Goal: Information Seeking & Learning: Check status

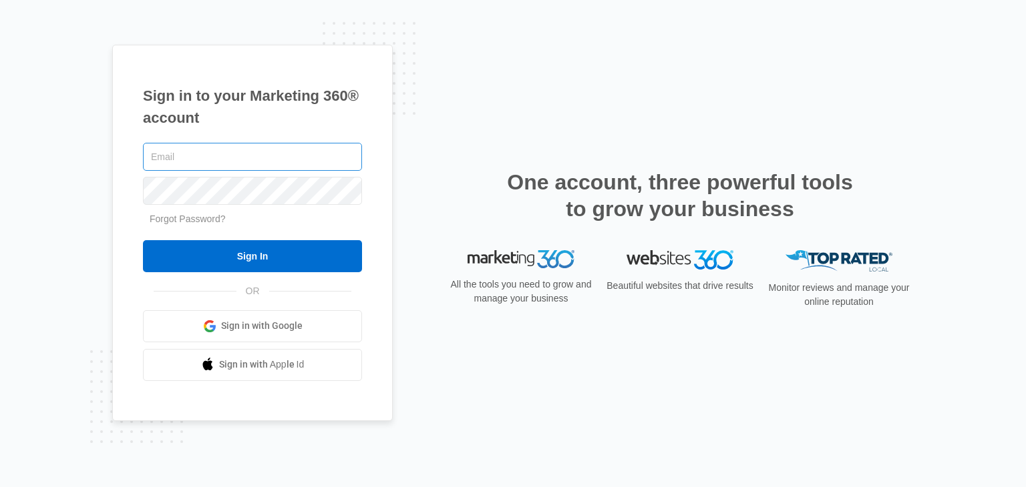
click at [276, 152] on input "text" at bounding box center [252, 157] width 219 height 28
click at [256, 163] on input "text" at bounding box center [252, 157] width 219 height 28
click at [485, 122] on div "Sign in to your Marketing 360® account Forgot Password? Sign In OR" at bounding box center [512, 244] width 801 height 398
type input "[EMAIL_ADDRESS][DOMAIN_NAME]"
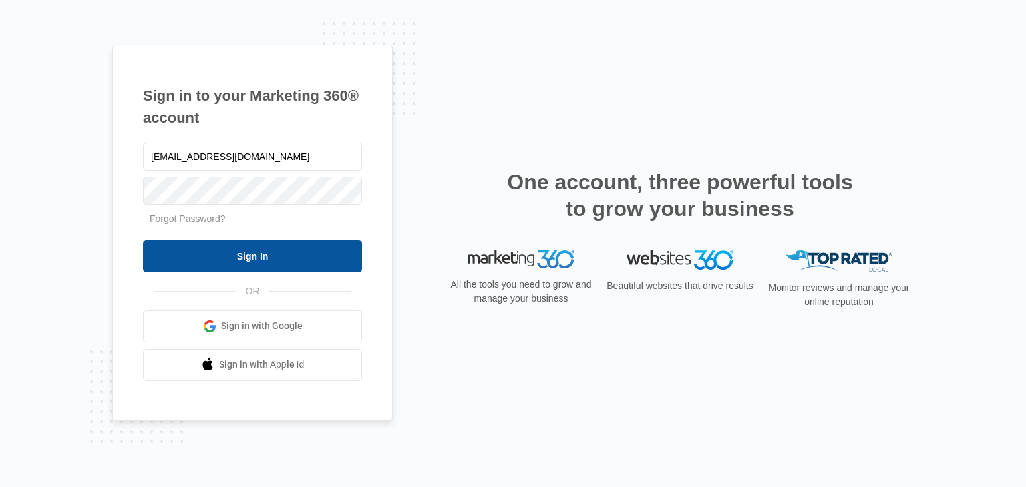
click at [244, 265] on input "Sign In" at bounding box center [252, 256] width 219 height 32
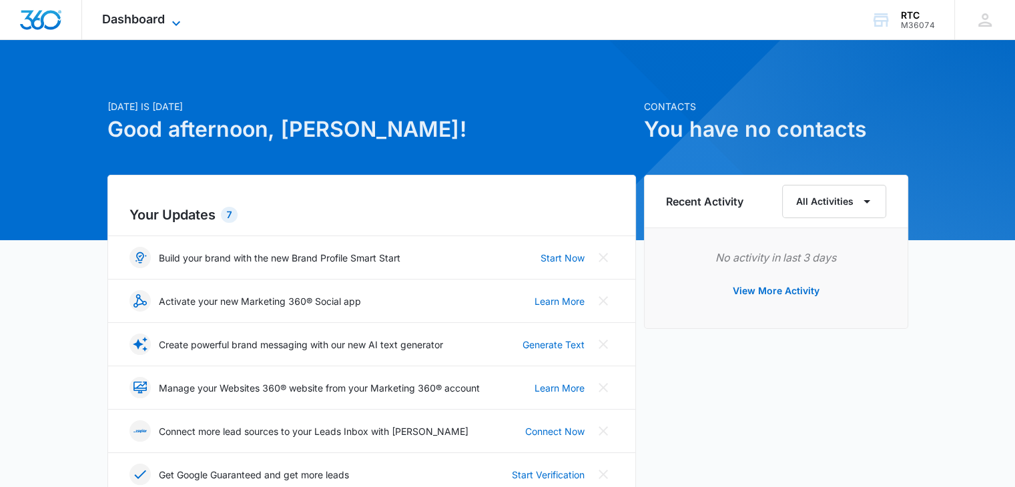
click at [148, 21] on span "Dashboard" at bounding box center [133, 19] width 63 height 14
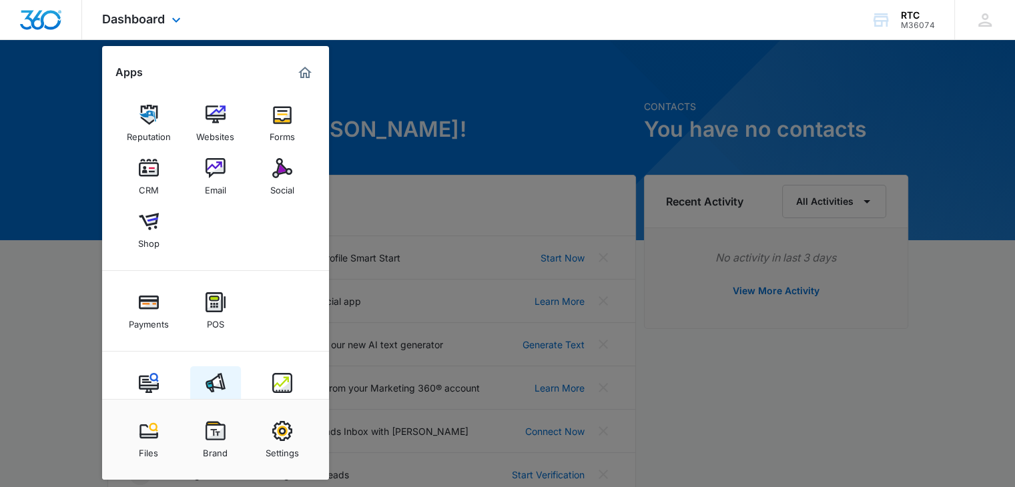
click at [224, 382] on img at bounding box center [216, 383] width 20 height 20
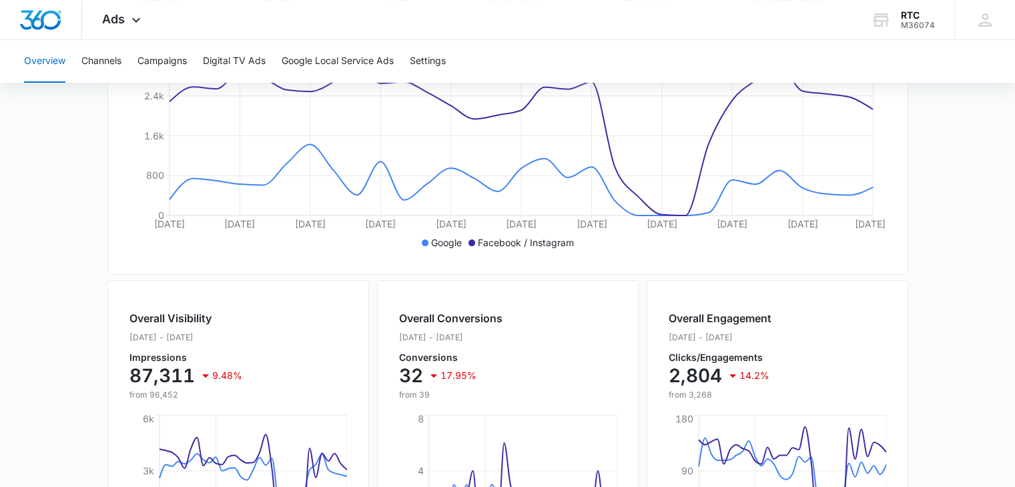
scroll to position [293, 0]
click at [160, 46] on button "Campaigns" at bounding box center [162, 61] width 49 height 43
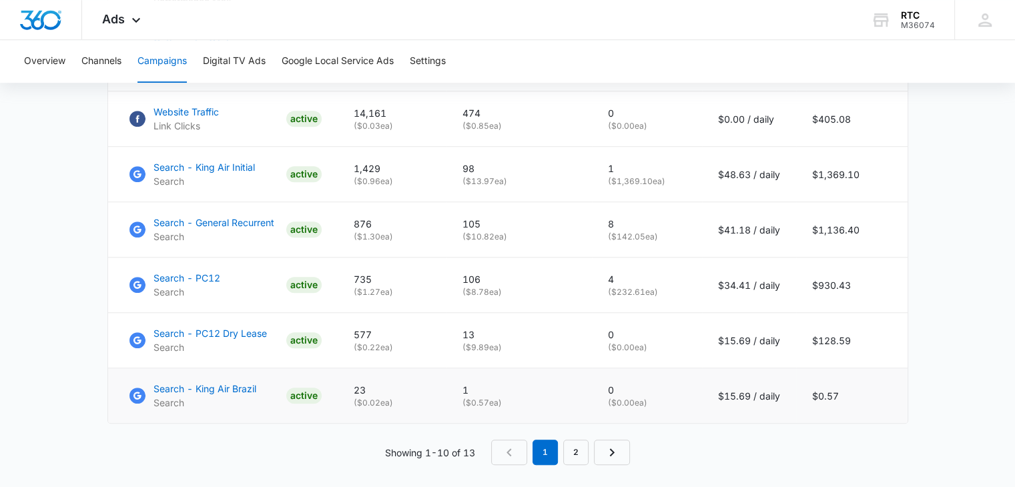
scroll to position [935, 0]
click at [202, 395] on p "Search - King Air Brazil" at bounding box center [205, 388] width 103 height 14
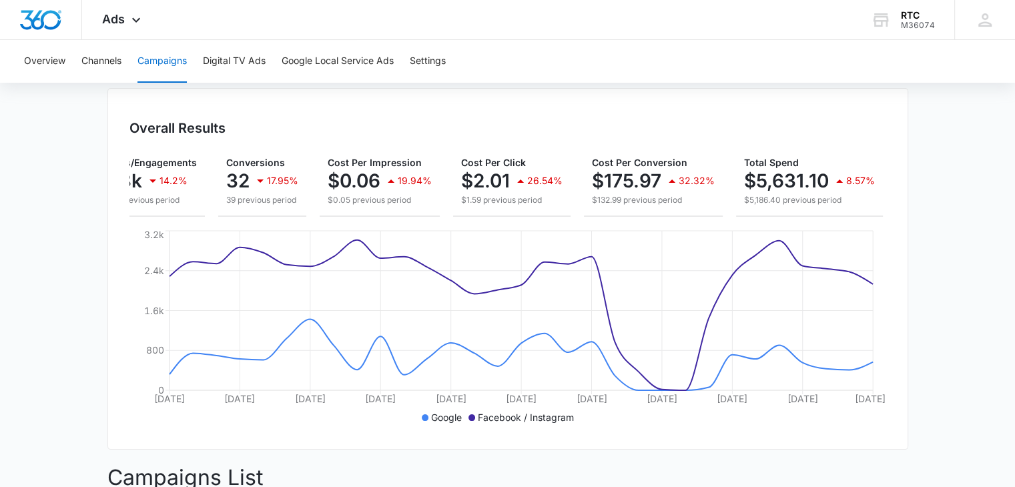
scroll to position [0, 0]
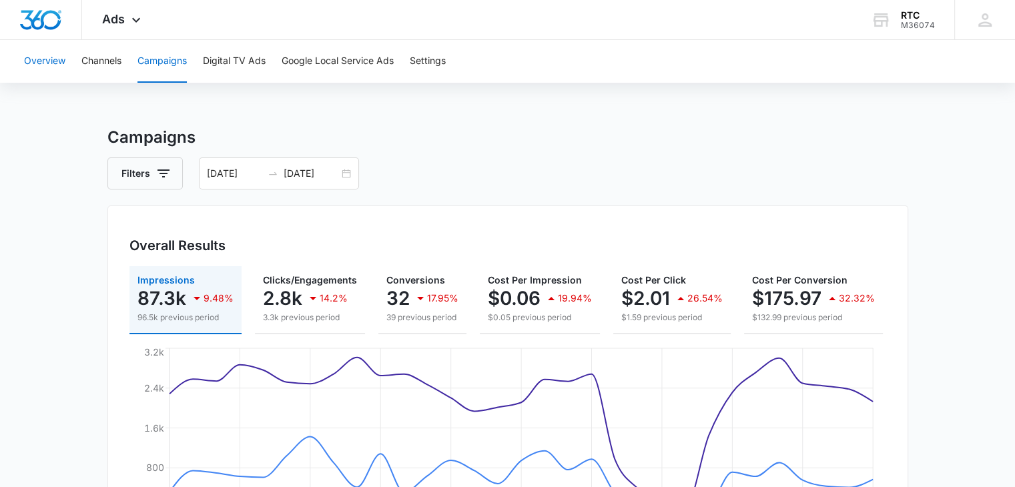
click at [45, 71] on button "Overview" at bounding box center [44, 61] width 41 height 43
click at [333, 166] on div "[DATE] [DATE]" at bounding box center [279, 174] width 160 height 32
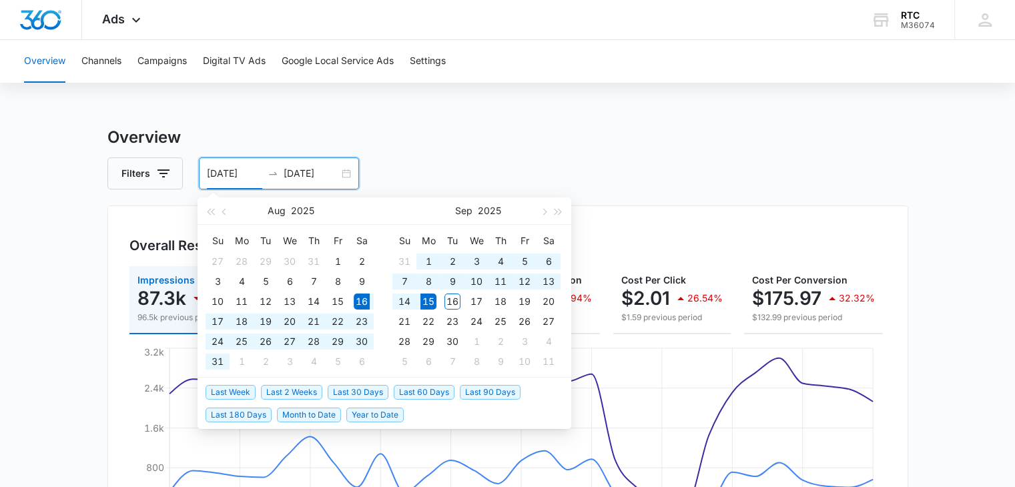
click at [414, 161] on div "Filters [DATE] [DATE]" at bounding box center [507, 174] width 801 height 32
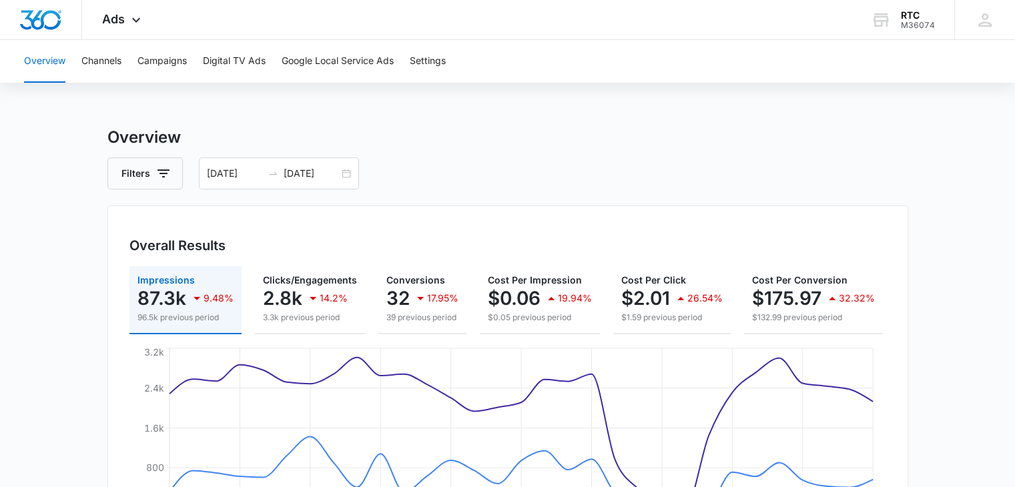
click at [414, 161] on div "Filters [DATE] [DATE]" at bounding box center [507, 174] width 801 height 32
click at [164, 172] on icon "button" at bounding box center [164, 174] width 16 height 16
click at [237, 126] on h3 "Overview" at bounding box center [507, 138] width 801 height 24
click at [345, 173] on div "[DATE] [DATE]" at bounding box center [279, 174] width 160 height 32
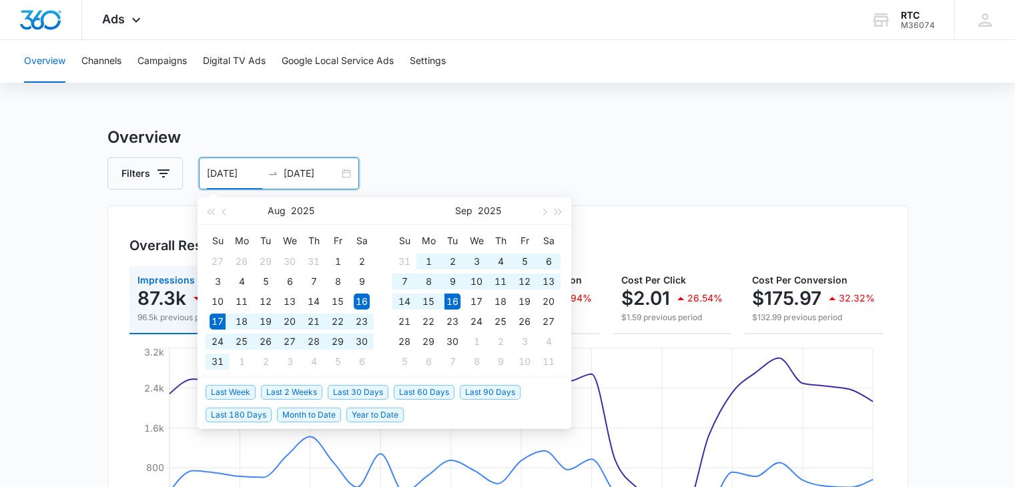
click at [347, 391] on span "Last 30 Days" at bounding box center [358, 392] width 61 height 15
type input "[DATE]"
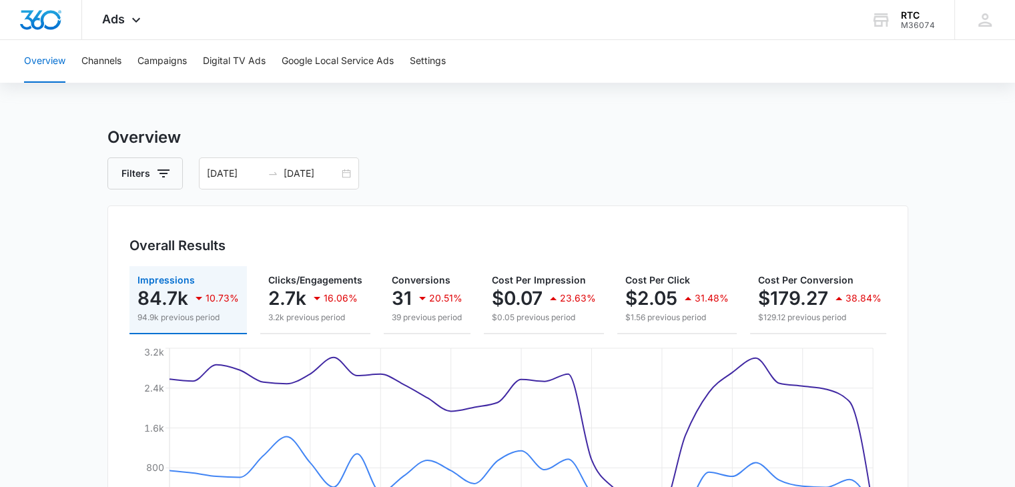
click at [545, 143] on h3 "Overview" at bounding box center [507, 138] width 801 height 24
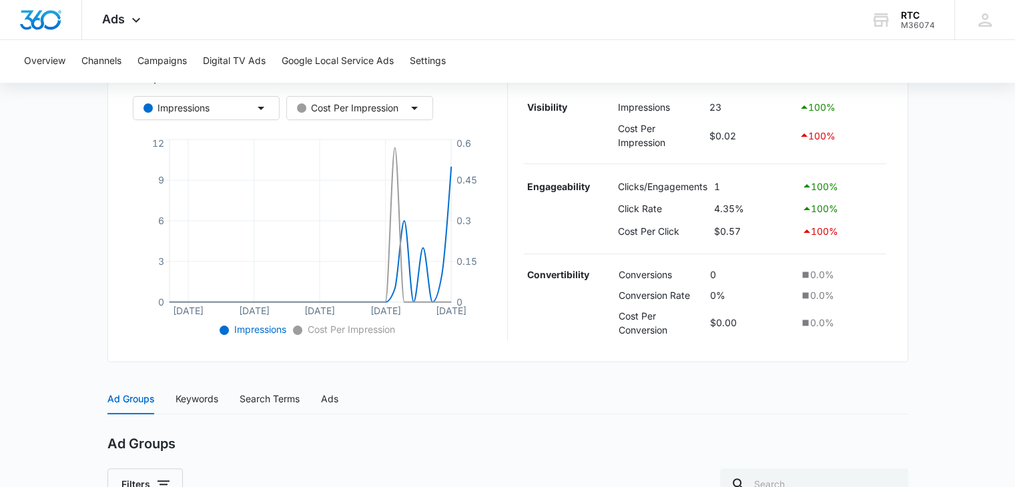
scroll to position [439, 0]
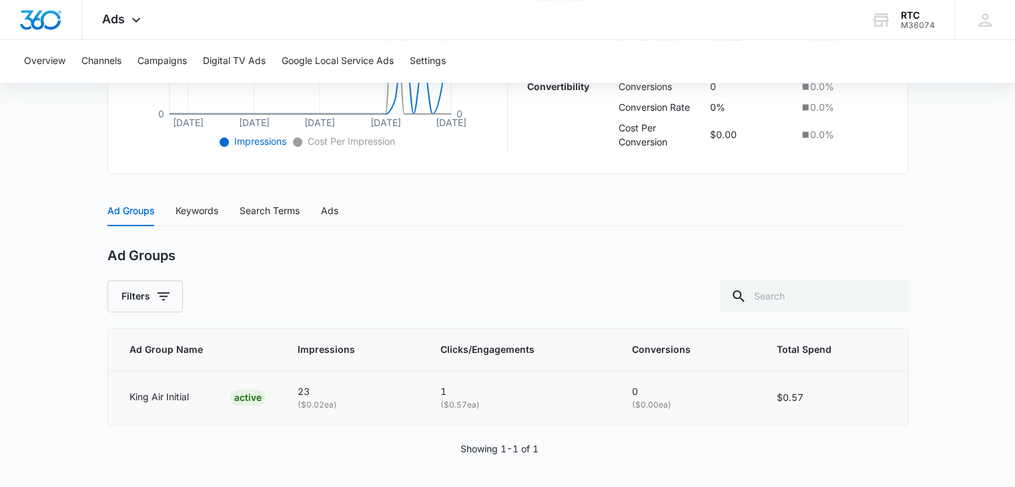
click at [433, 391] on td "1 ( $0.57 ea)" at bounding box center [521, 398] width 192 height 54
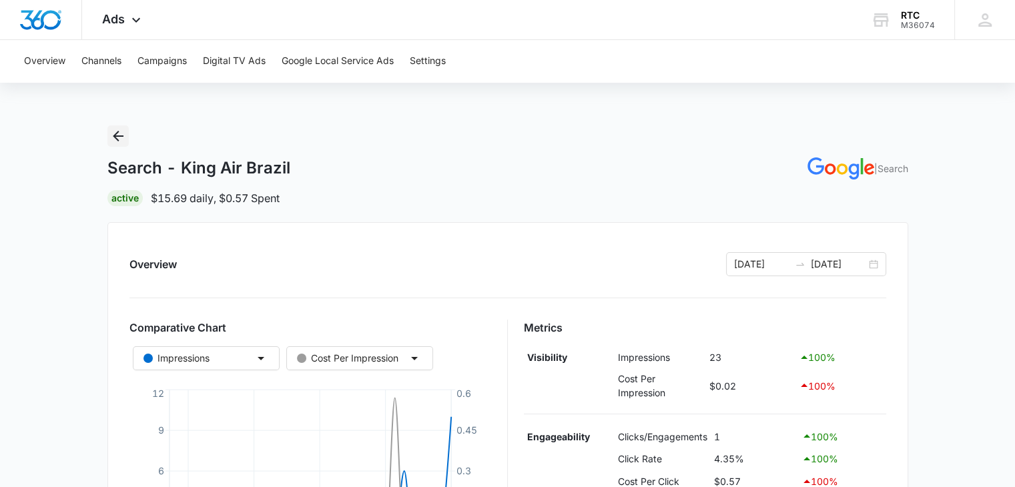
click at [121, 137] on icon "Back" at bounding box center [118, 136] width 16 height 16
